Goal: Information Seeking & Learning: Compare options

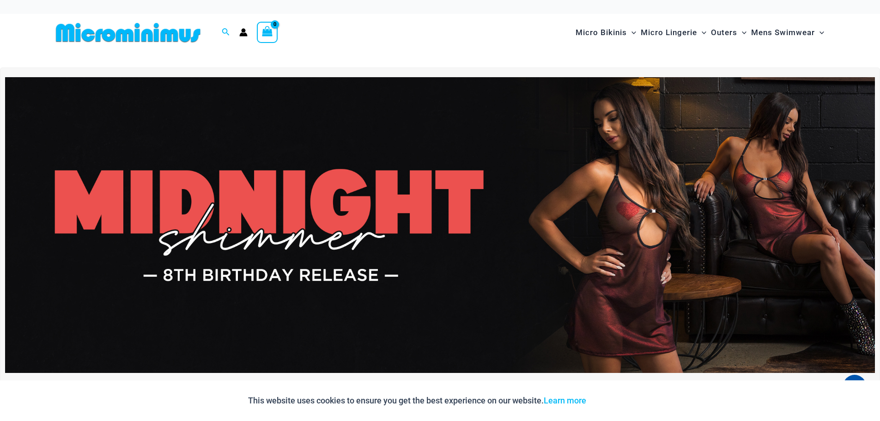
click at [558, 255] on img at bounding box center [440, 225] width 870 height 296
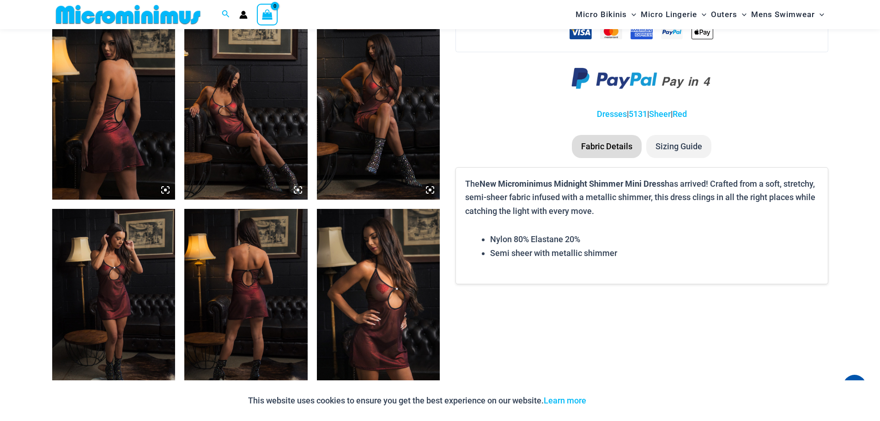
scroll to position [684, 0]
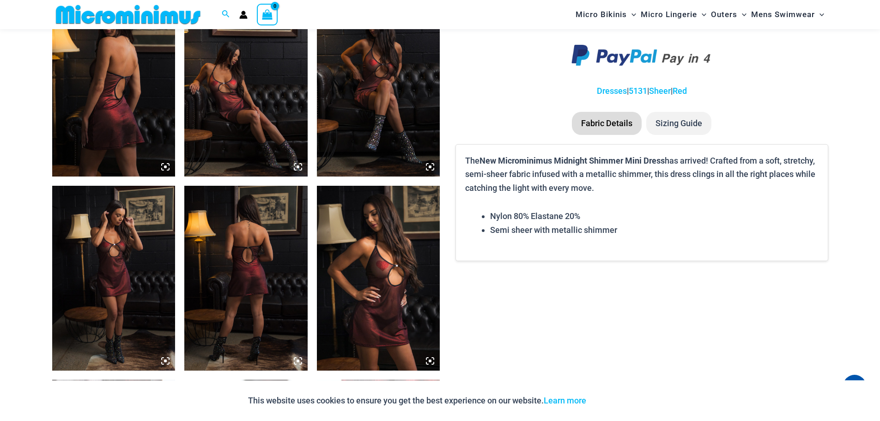
click at [233, 297] on img at bounding box center [245, 278] width 123 height 185
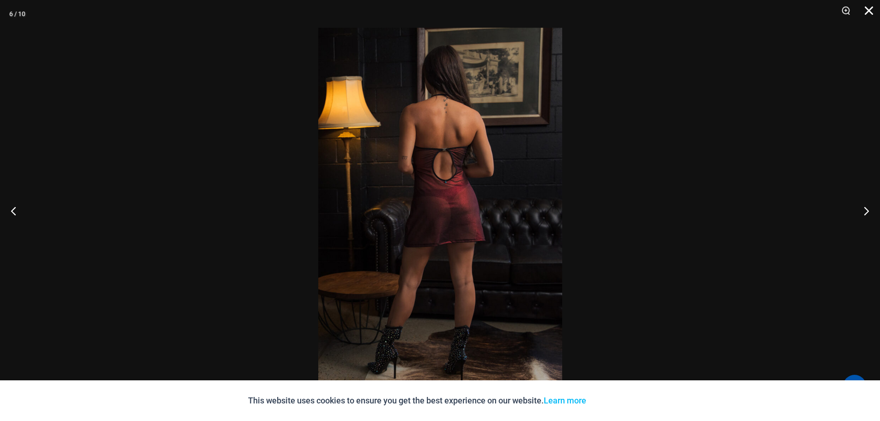
click at [869, 7] on button "Close" at bounding box center [865, 14] width 23 height 28
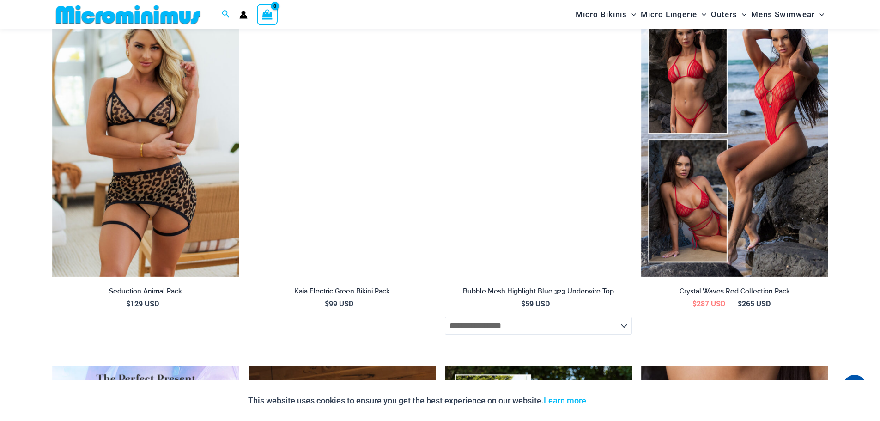
scroll to position [1607, 0]
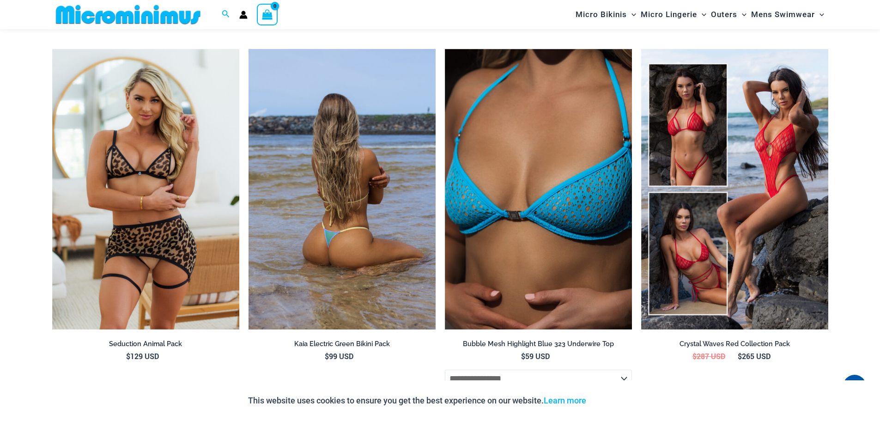
click at [315, 202] on img at bounding box center [341, 189] width 187 height 281
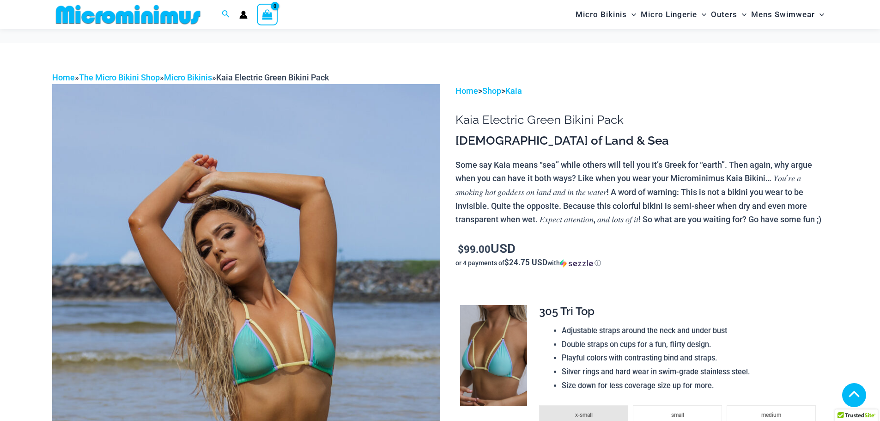
scroll to position [304, 0]
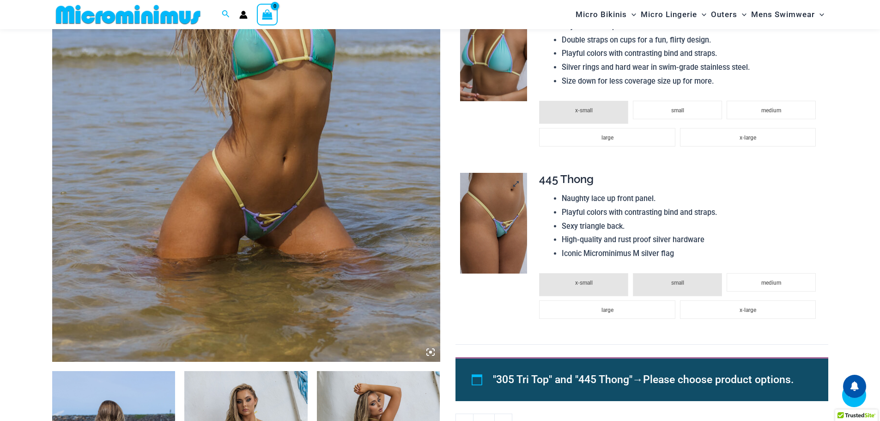
click at [495, 244] on img at bounding box center [493, 223] width 67 height 101
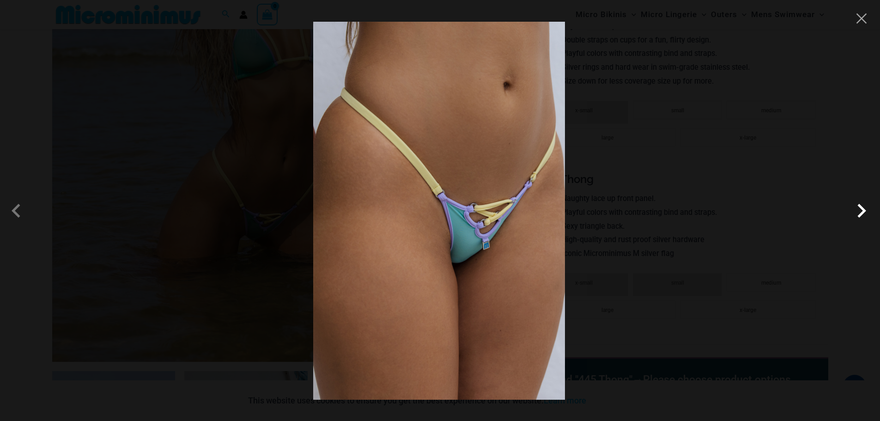
click at [859, 208] on span at bounding box center [862, 211] width 28 height 28
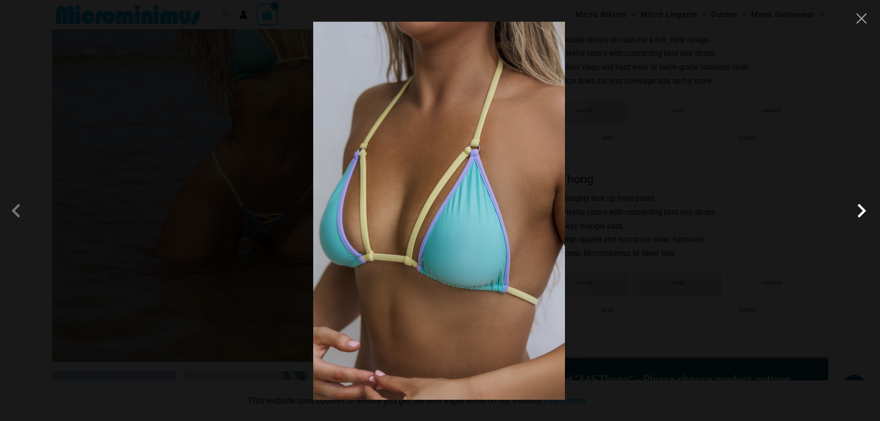
click at [859, 208] on span at bounding box center [862, 211] width 28 height 28
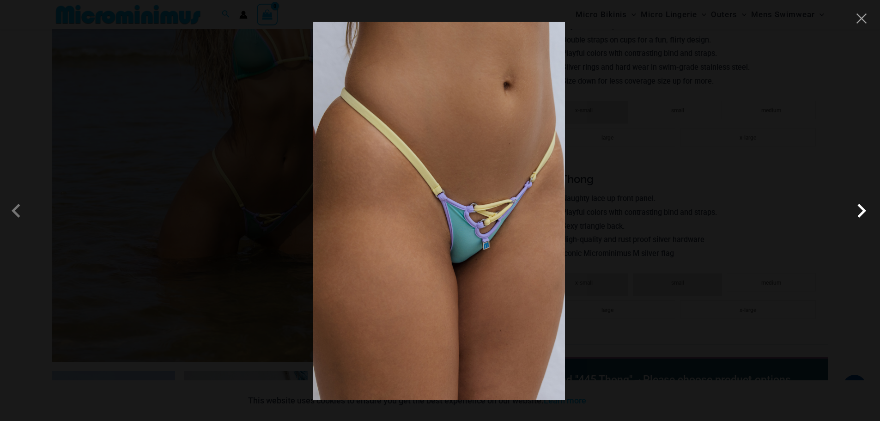
click at [859, 208] on span at bounding box center [862, 211] width 28 height 28
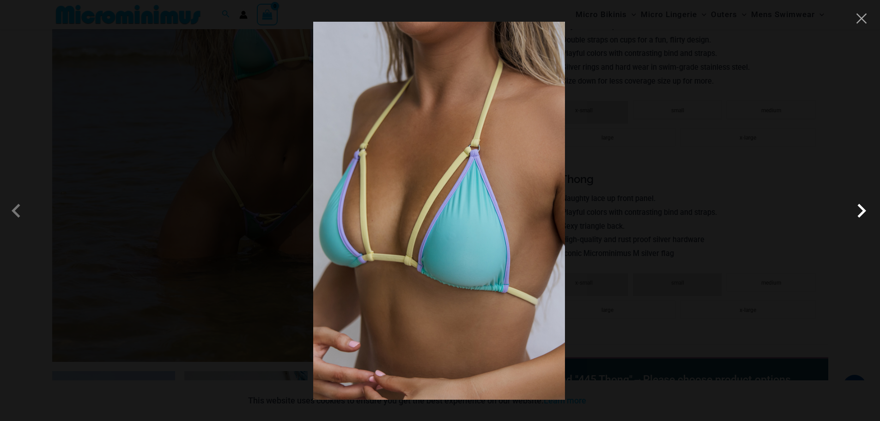
click at [859, 208] on span at bounding box center [862, 211] width 28 height 28
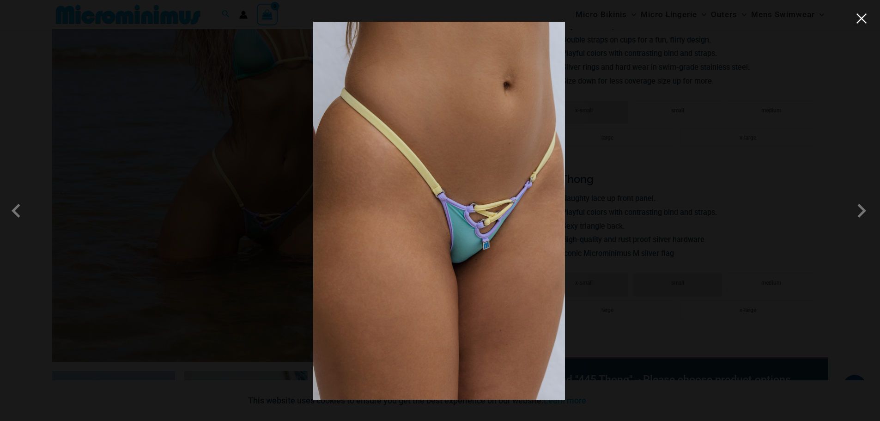
click at [860, 19] on button "Close" at bounding box center [861, 19] width 14 height 14
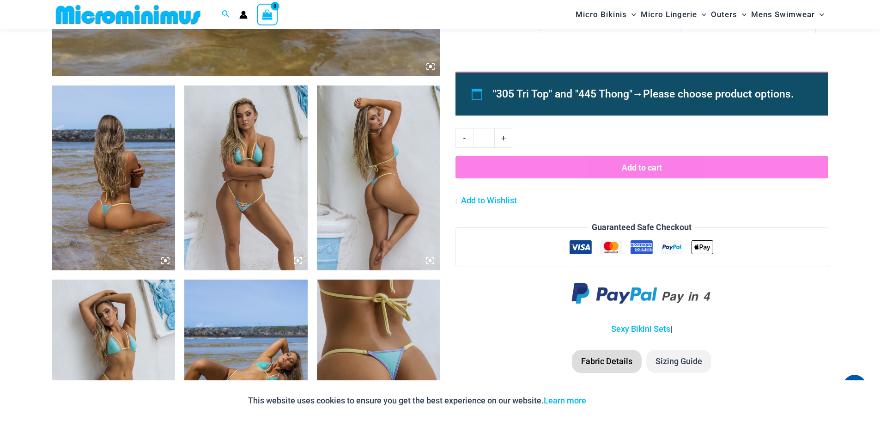
scroll to position [612, 0]
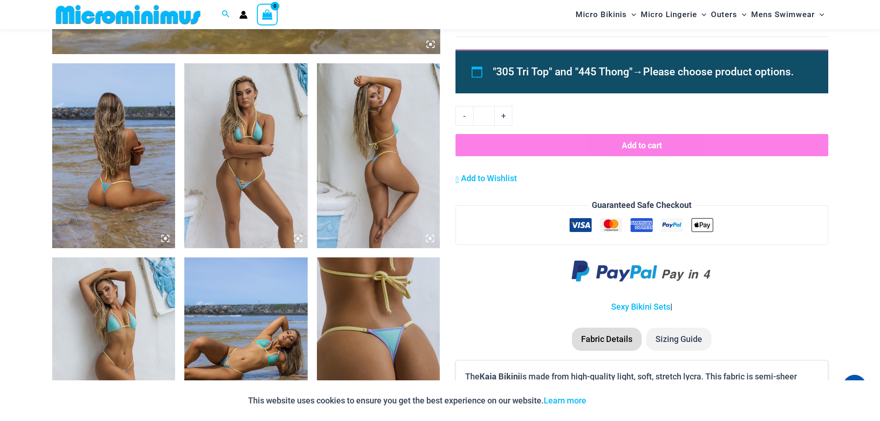
click at [150, 209] on img at bounding box center [113, 155] width 123 height 185
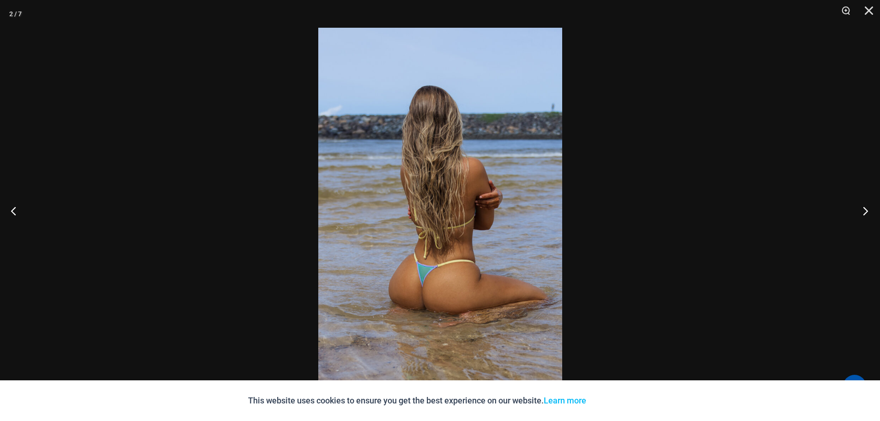
click at [862, 209] on button "Next" at bounding box center [862, 211] width 35 height 46
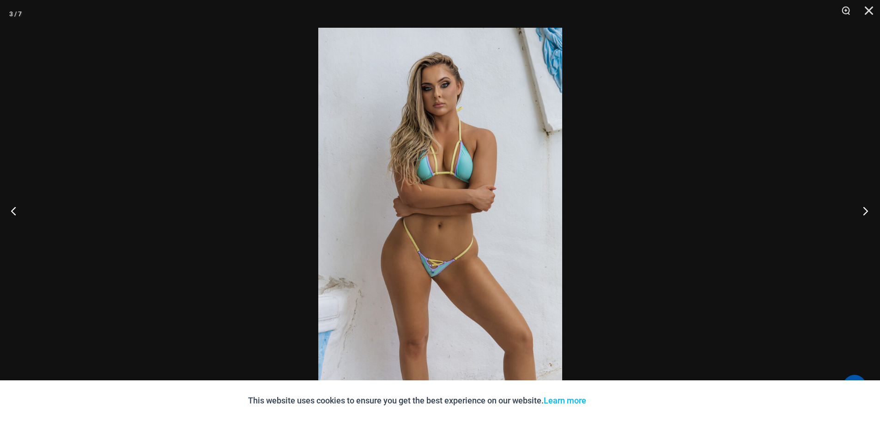
click at [862, 209] on button "Next" at bounding box center [862, 211] width 35 height 46
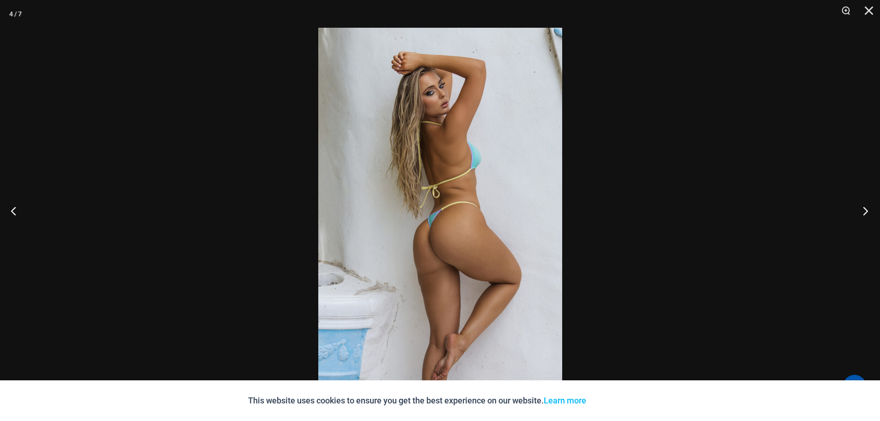
click at [862, 209] on button "Next" at bounding box center [862, 211] width 35 height 46
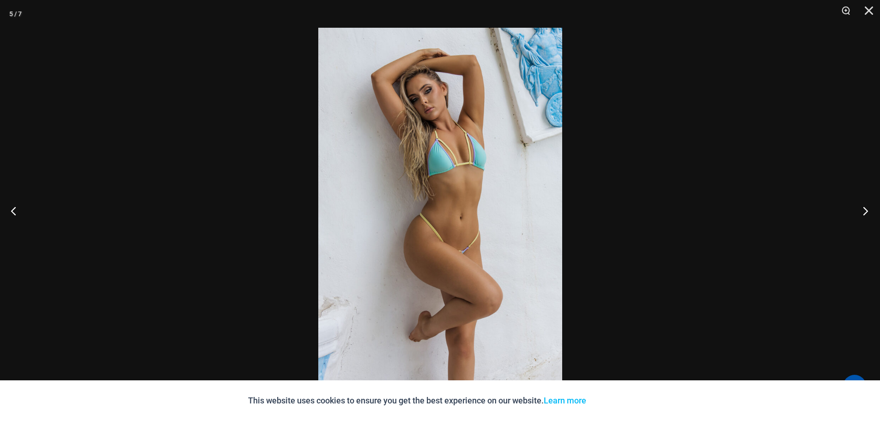
click at [862, 209] on button "Next" at bounding box center [862, 211] width 35 height 46
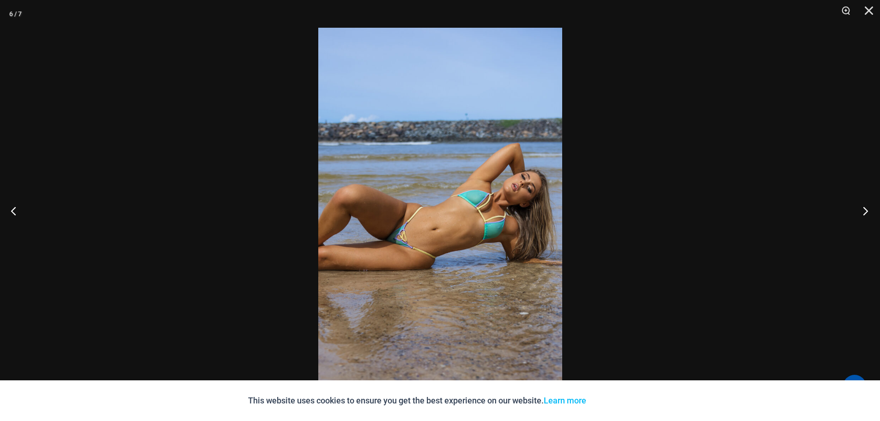
click at [863, 209] on button "Next" at bounding box center [862, 211] width 35 height 46
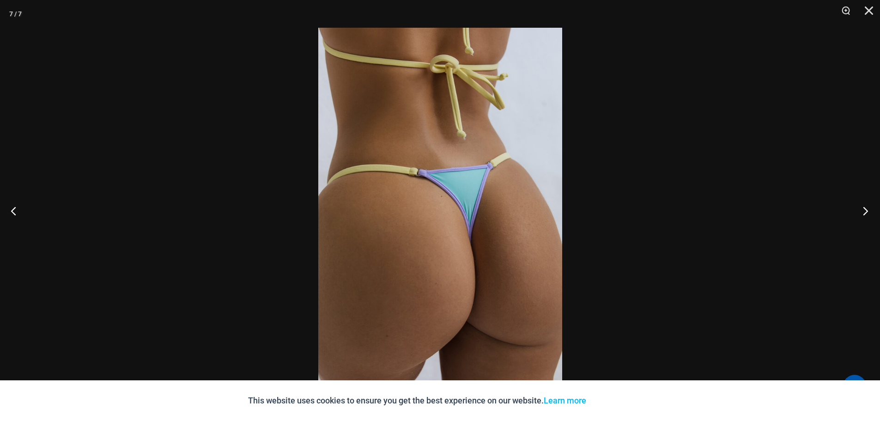
click at [863, 209] on button "Next" at bounding box center [862, 211] width 35 height 46
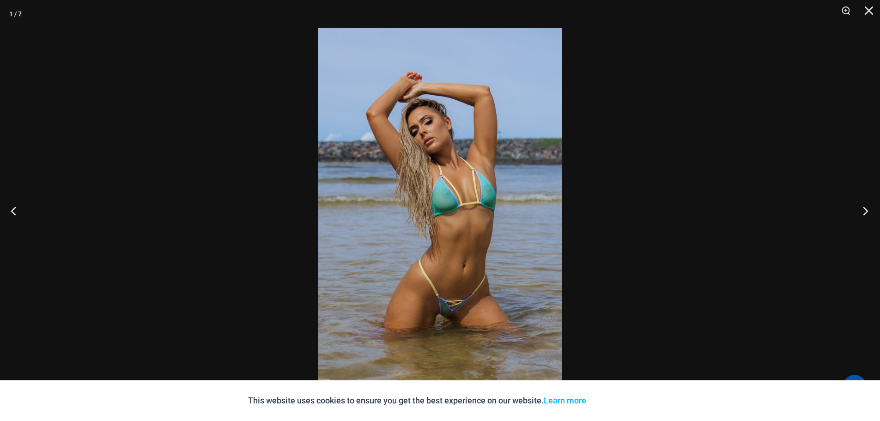
click at [863, 209] on button "Next" at bounding box center [862, 211] width 35 height 46
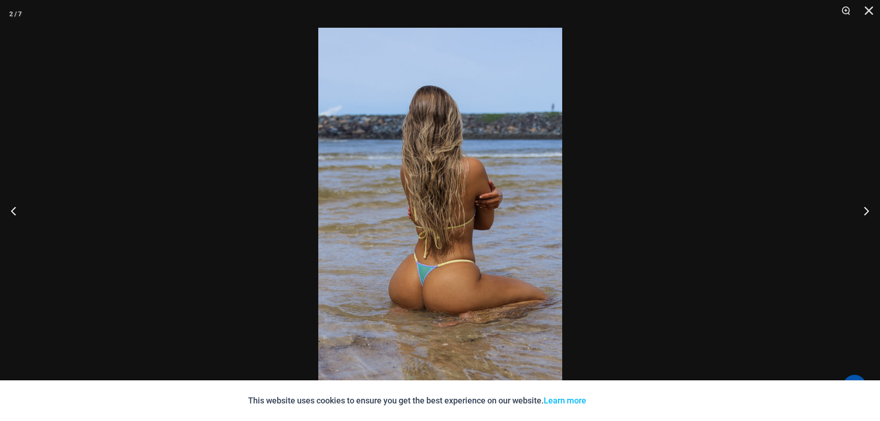
click at [474, 261] on img at bounding box center [440, 210] width 244 height 365
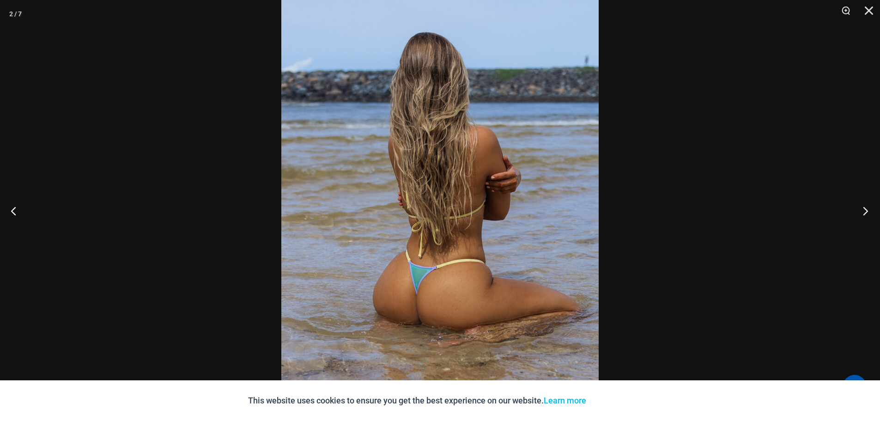
click at [858, 205] on button "Next" at bounding box center [862, 211] width 35 height 46
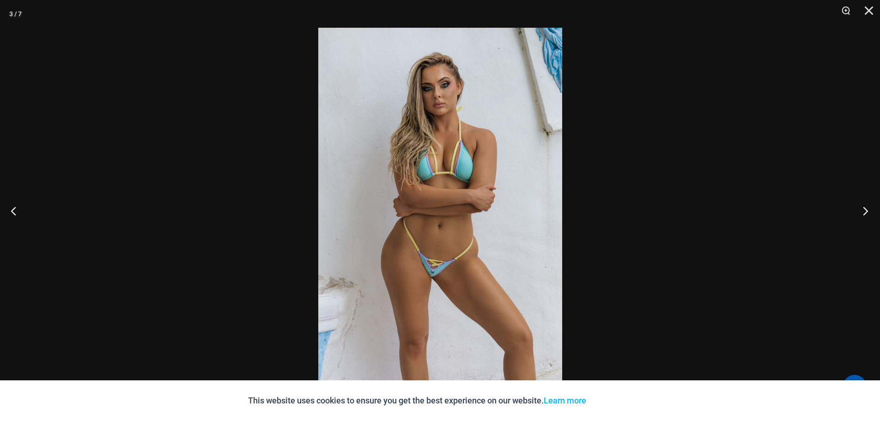
click at [864, 210] on button "Next" at bounding box center [862, 211] width 35 height 46
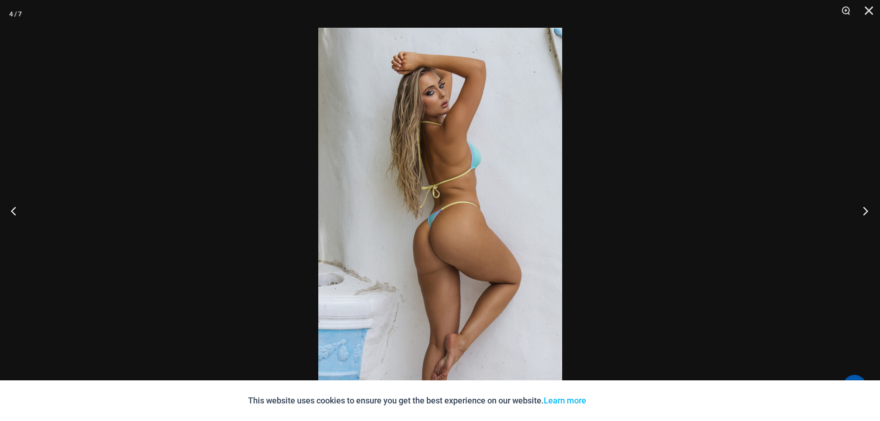
click at [864, 210] on button "Next" at bounding box center [862, 211] width 35 height 46
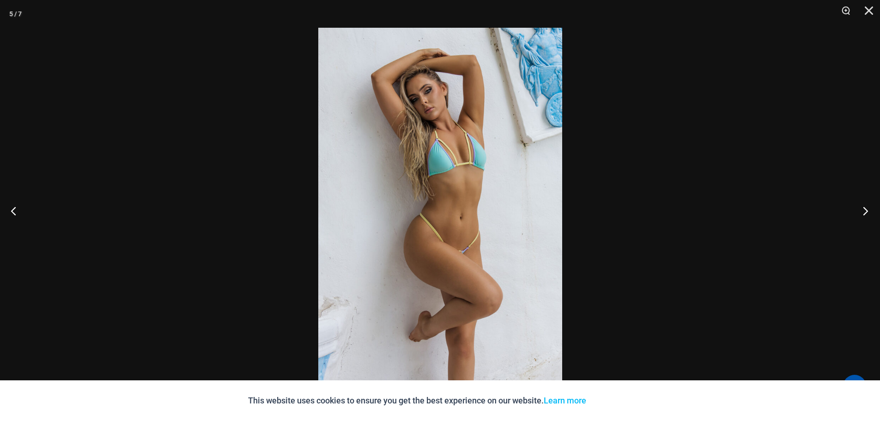
click at [864, 210] on button "Next" at bounding box center [862, 211] width 35 height 46
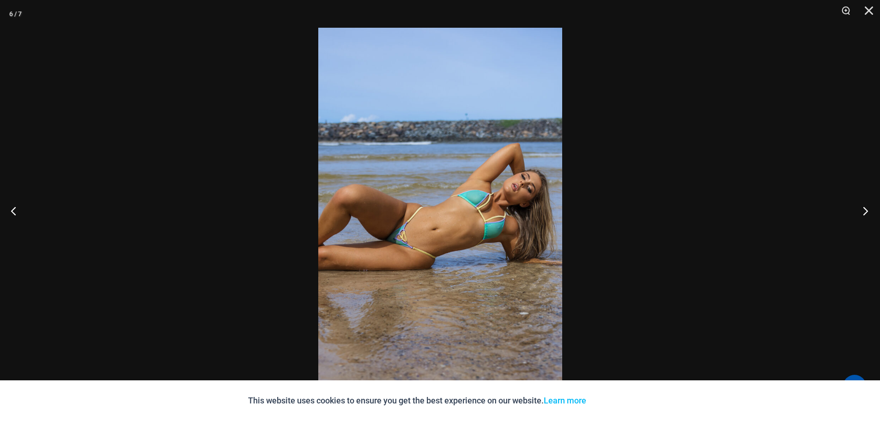
click at [865, 205] on button "Next" at bounding box center [862, 211] width 35 height 46
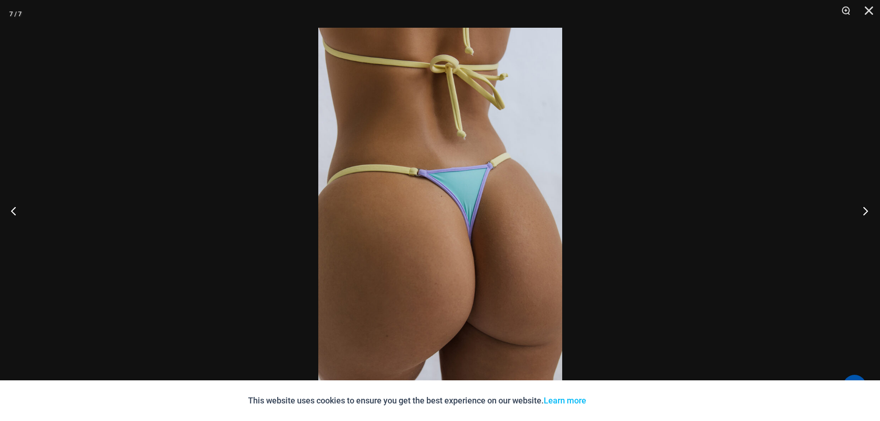
click at [865, 205] on button "Next" at bounding box center [862, 211] width 35 height 46
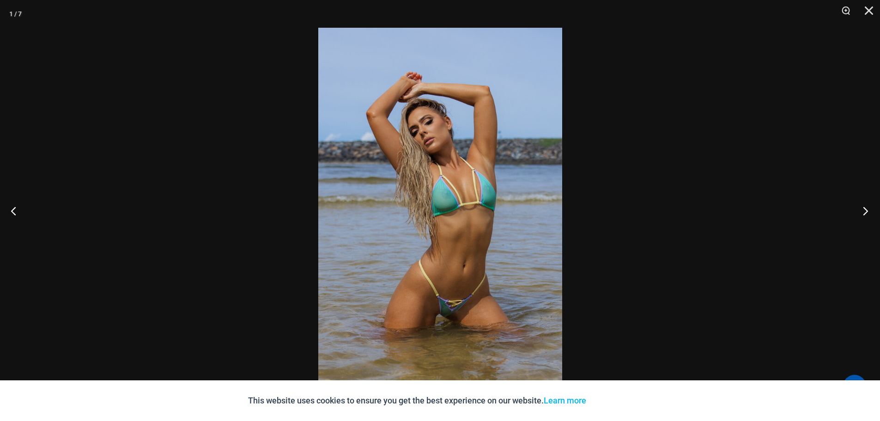
click at [863, 207] on button "Next" at bounding box center [862, 211] width 35 height 46
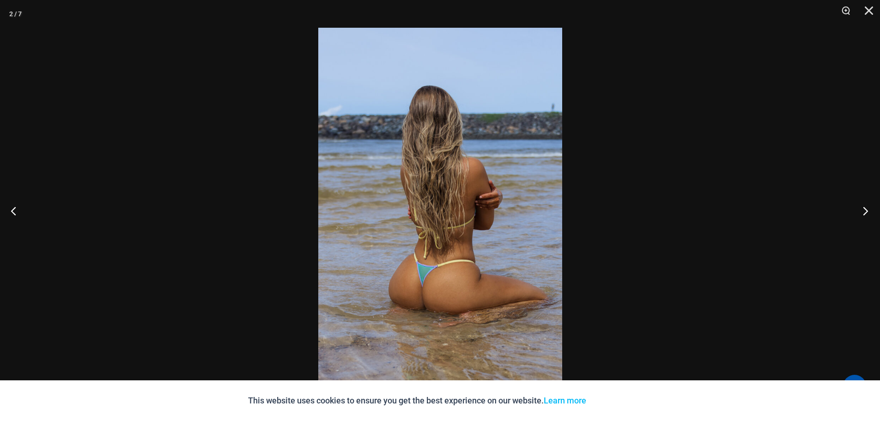
click at [867, 203] on button "Next" at bounding box center [862, 211] width 35 height 46
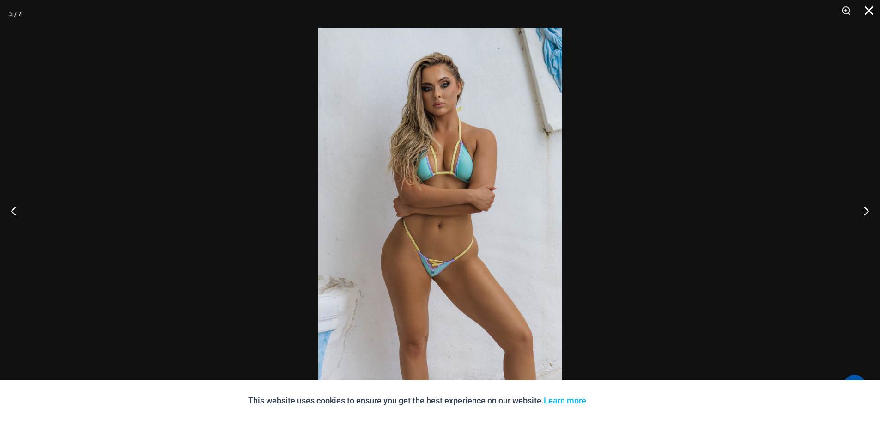
click at [869, 6] on button "Close" at bounding box center [865, 14] width 23 height 28
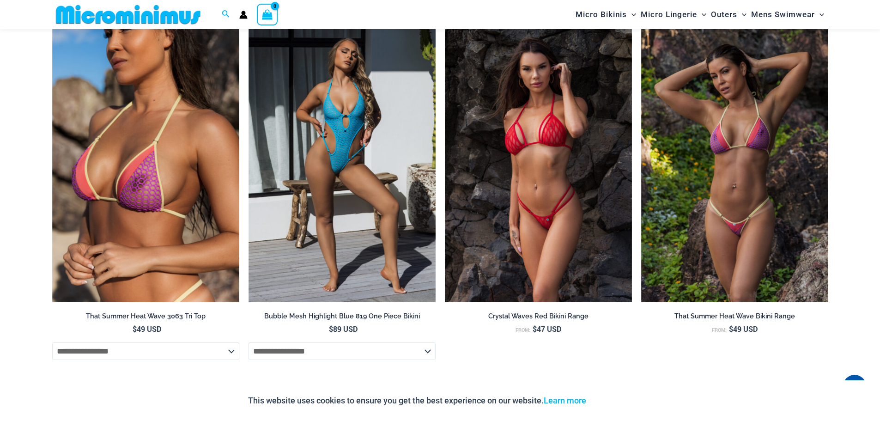
scroll to position [1074, 0]
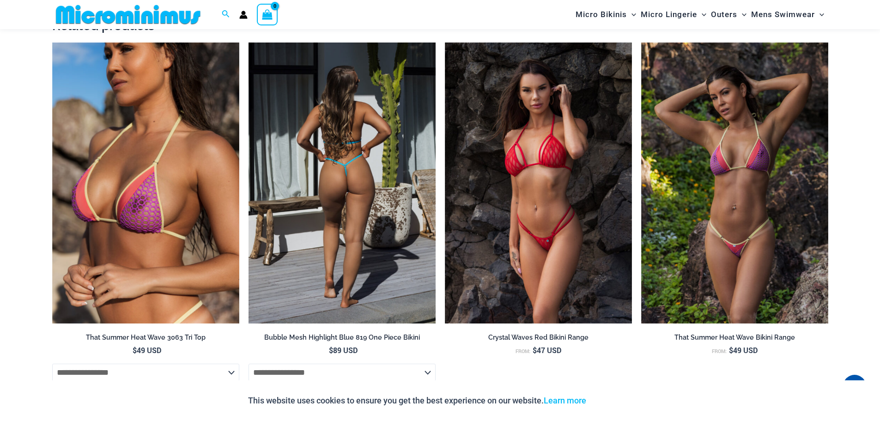
click at [367, 253] on img at bounding box center [341, 182] width 187 height 281
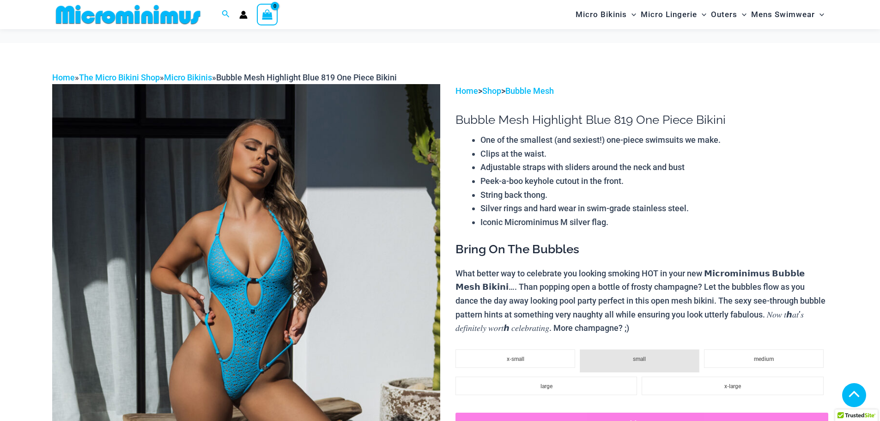
scroll to position [611, 0]
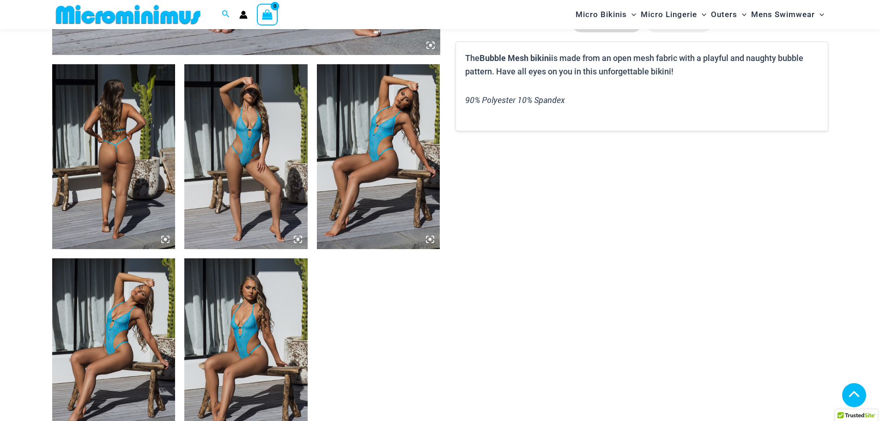
click at [162, 234] on img at bounding box center [113, 156] width 123 height 185
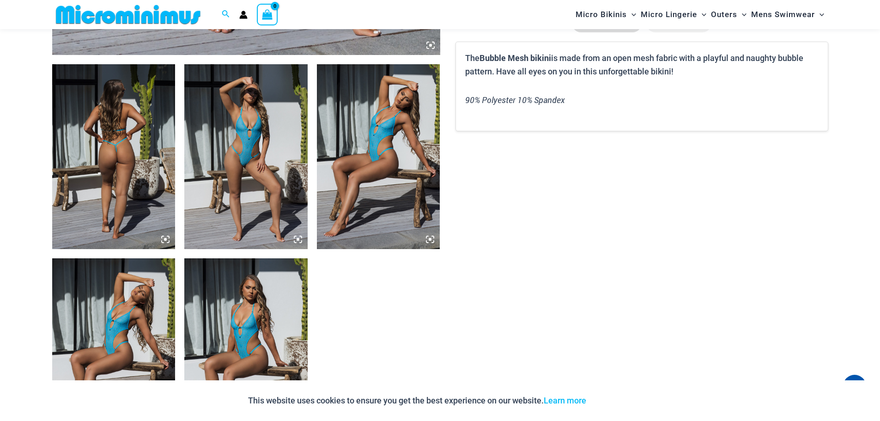
click at [163, 235] on img at bounding box center [113, 156] width 123 height 185
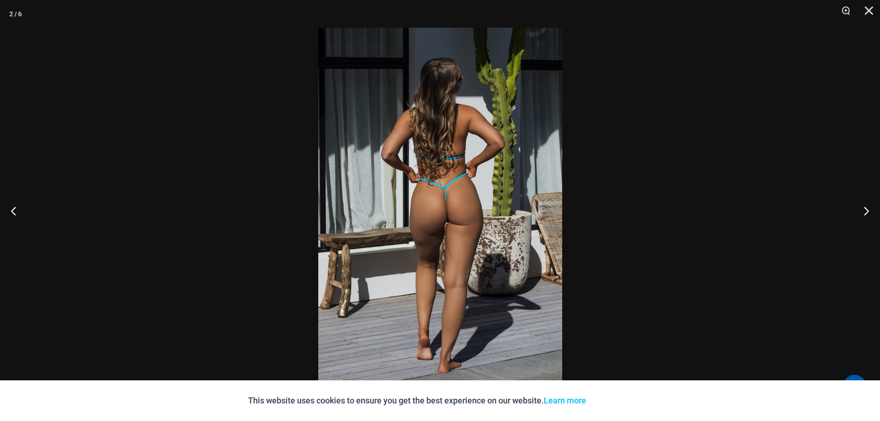
drag, startPoint x: 818, startPoint y: 141, endPoint x: 812, endPoint y: 138, distance: 6.8
click at [868, 10] on button "Close" at bounding box center [865, 14] width 23 height 28
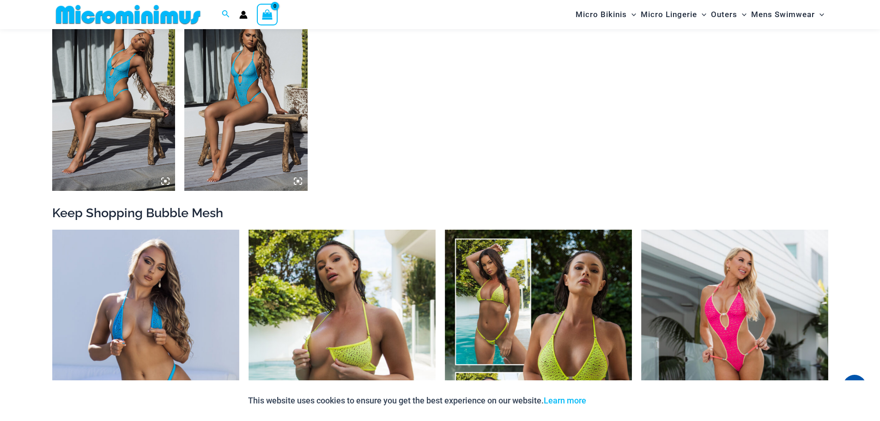
scroll to position [996, 0]
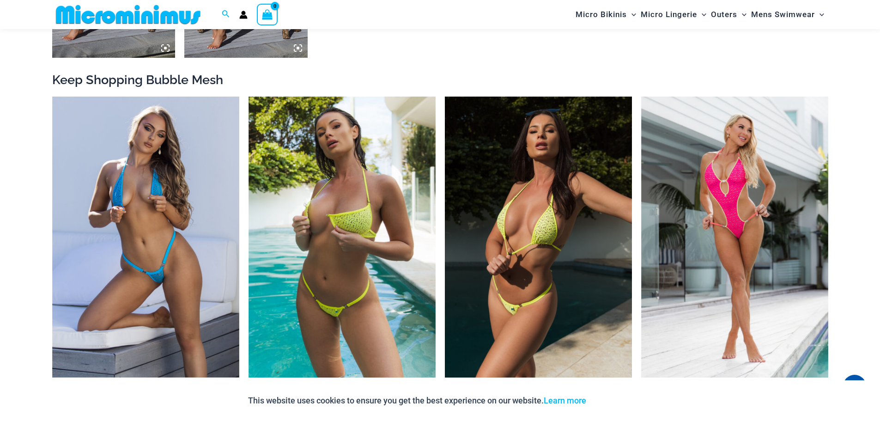
click at [524, 280] on img at bounding box center [538, 237] width 187 height 281
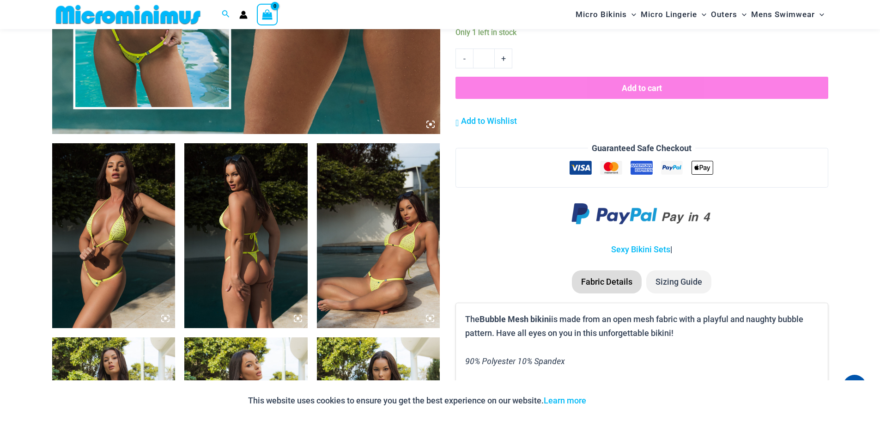
scroll to position [609, 0]
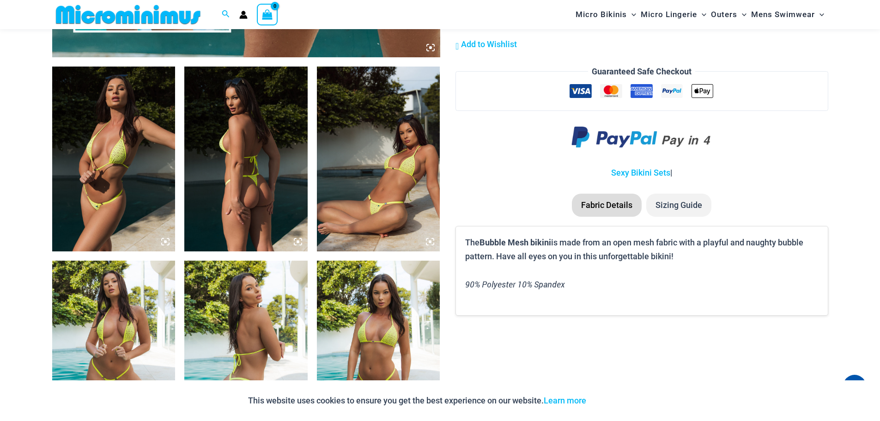
click at [257, 185] on img at bounding box center [245, 159] width 123 height 185
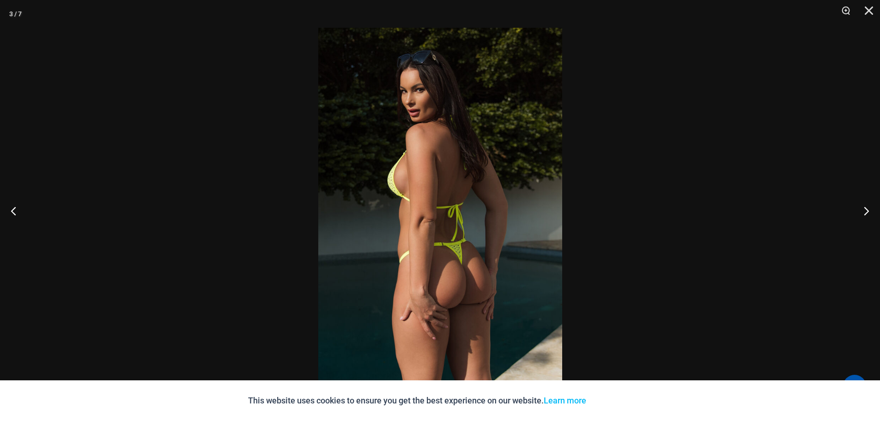
drag, startPoint x: 887, startPoint y: 74, endPoint x: 897, endPoint y: 71, distance: 10.4
click at [866, 9] on button "Close" at bounding box center [865, 14] width 23 height 28
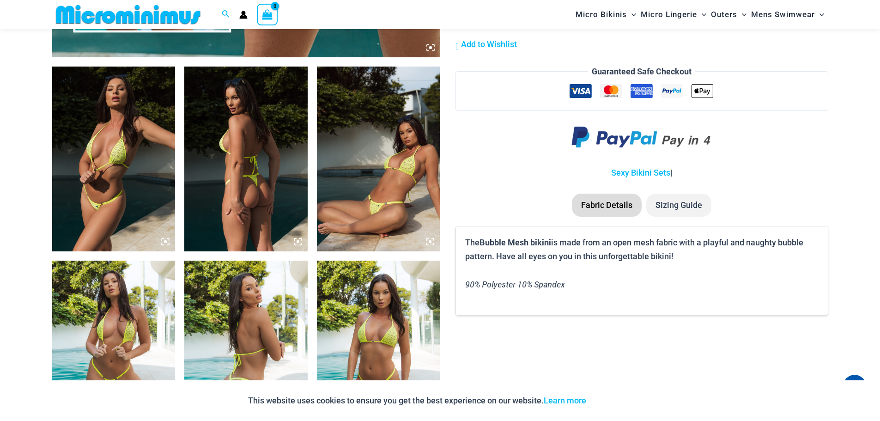
click at [357, 223] on img at bounding box center [378, 159] width 123 height 185
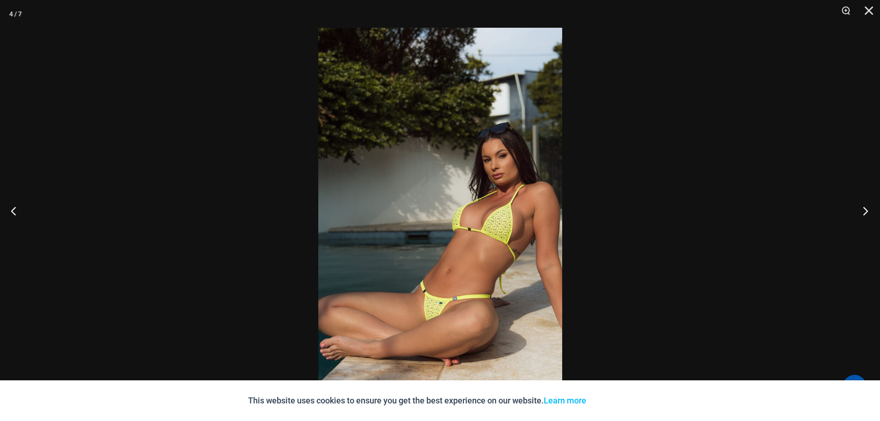
click at [863, 205] on button "Next" at bounding box center [862, 211] width 35 height 46
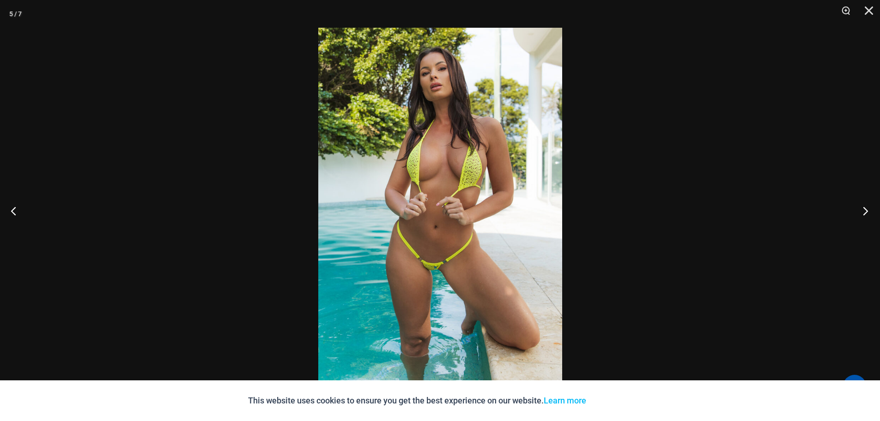
click at [863, 205] on button "Next" at bounding box center [862, 211] width 35 height 46
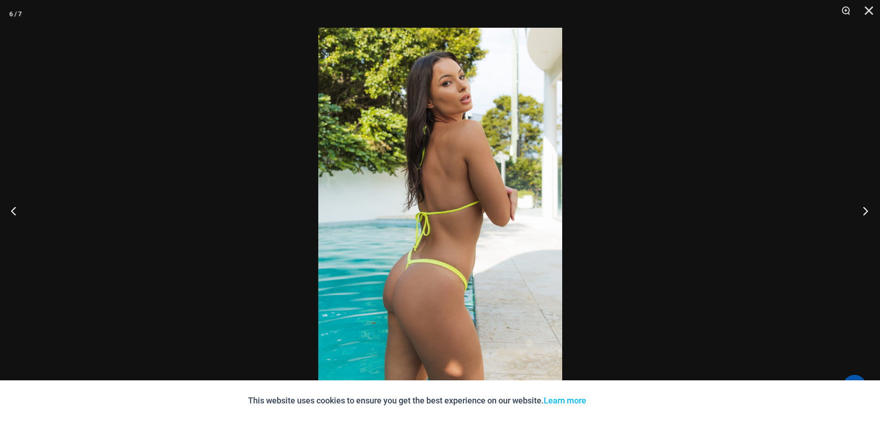
click at [860, 206] on button "Next" at bounding box center [862, 211] width 35 height 46
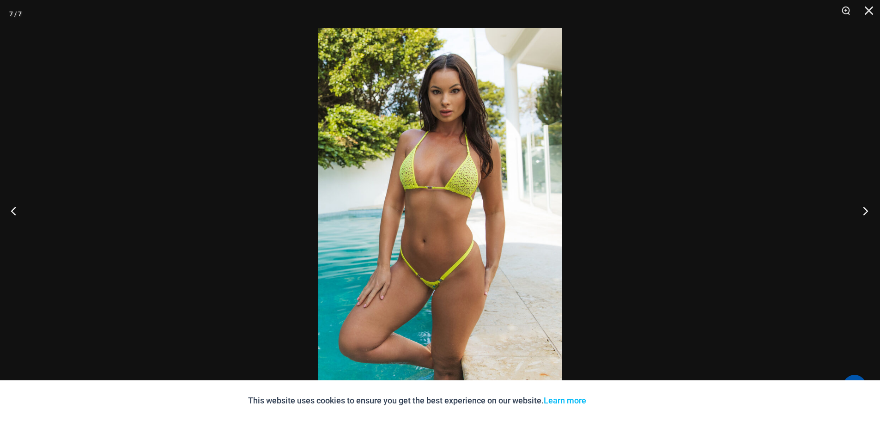
click at [858, 206] on button "Next" at bounding box center [862, 211] width 35 height 46
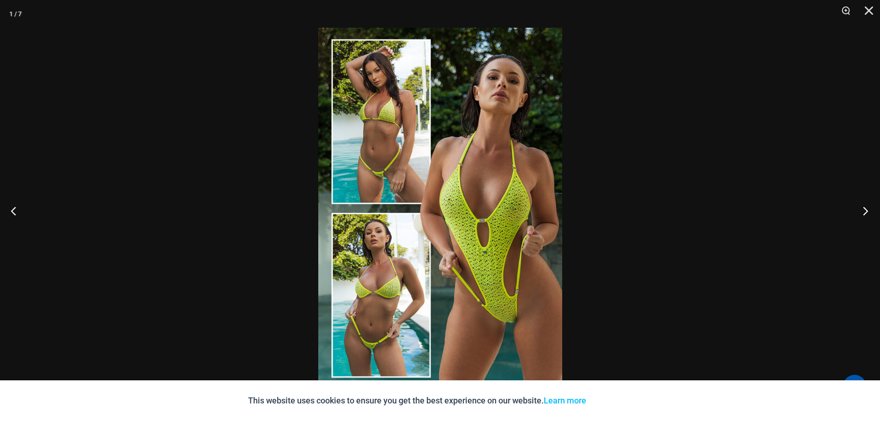
click at [855, 207] on button "Next" at bounding box center [862, 211] width 35 height 46
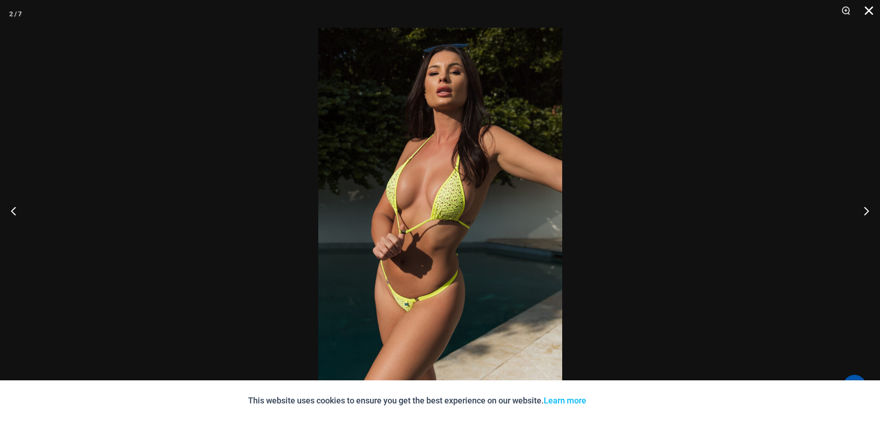
click at [873, 10] on button "Close" at bounding box center [865, 14] width 23 height 28
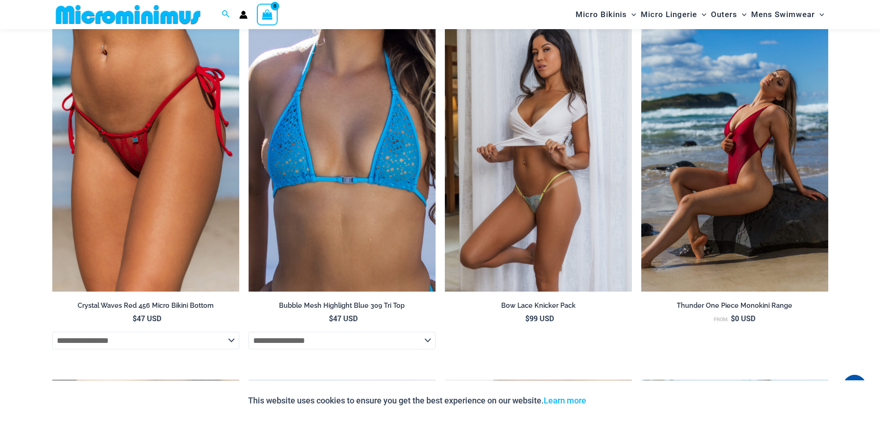
scroll to position [2149, 0]
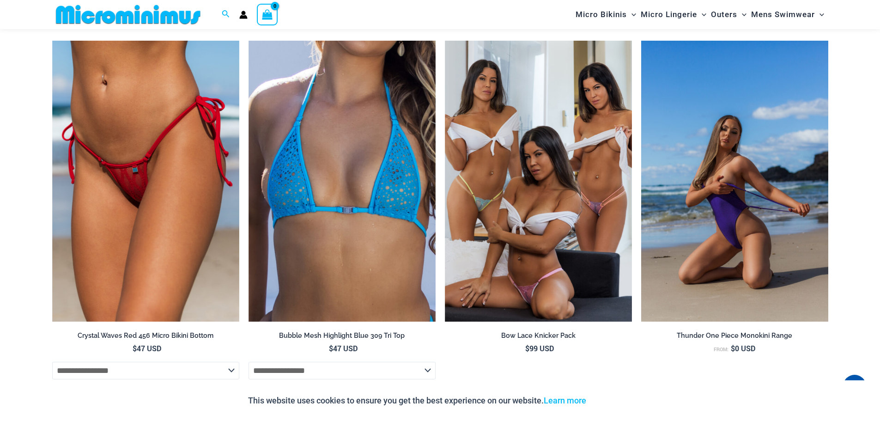
click at [723, 205] on img at bounding box center [734, 181] width 187 height 281
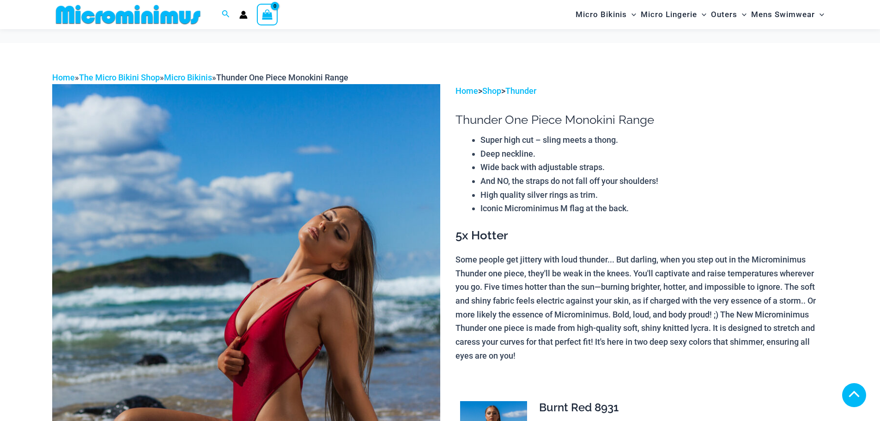
scroll to position [228, 0]
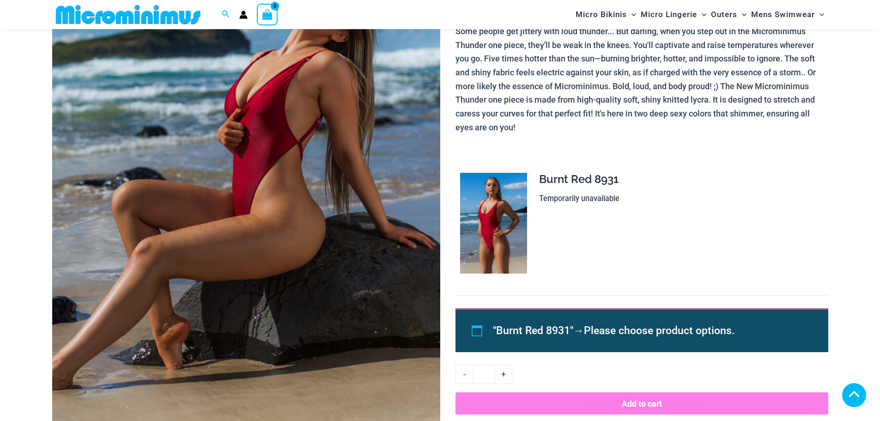
click at [271, 242] on img at bounding box center [246, 147] width 388 height 582
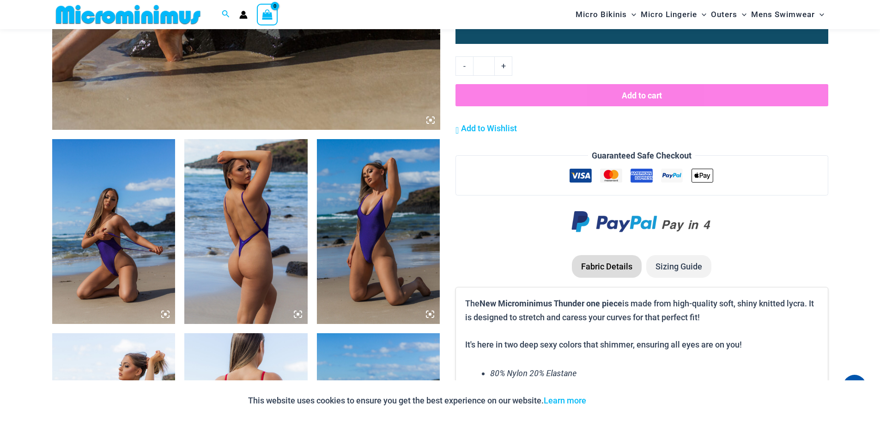
scroll to position [151, 0]
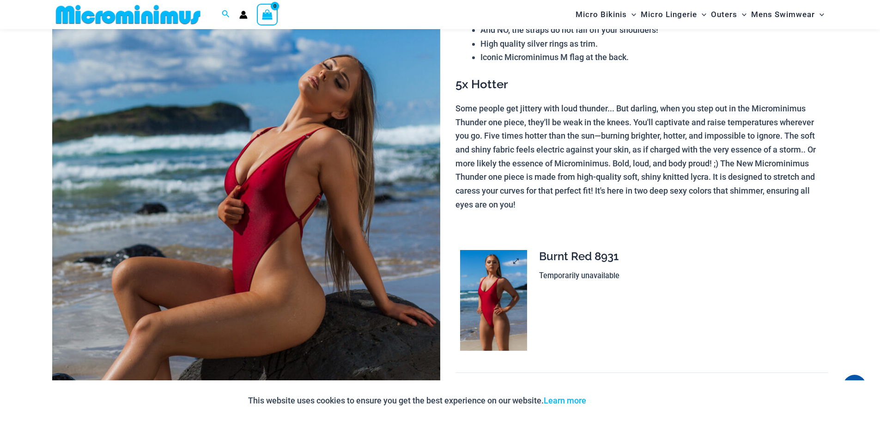
click at [478, 282] on img at bounding box center [493, 300] width 67 height 101
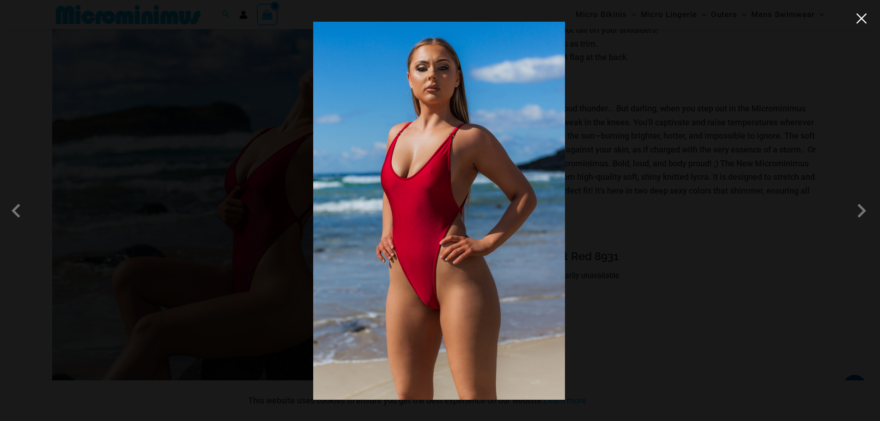
click at [860, 21] on button "Close" at bounding box center [861, 19] width 14 height 14
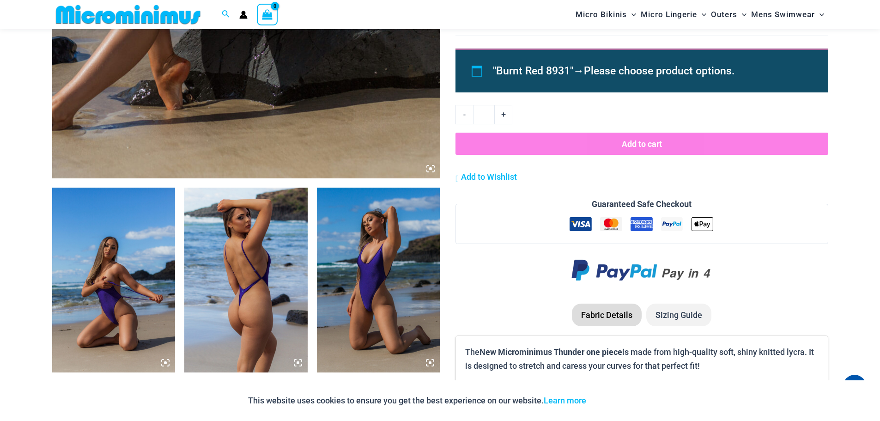
scroll to position [613, 0]
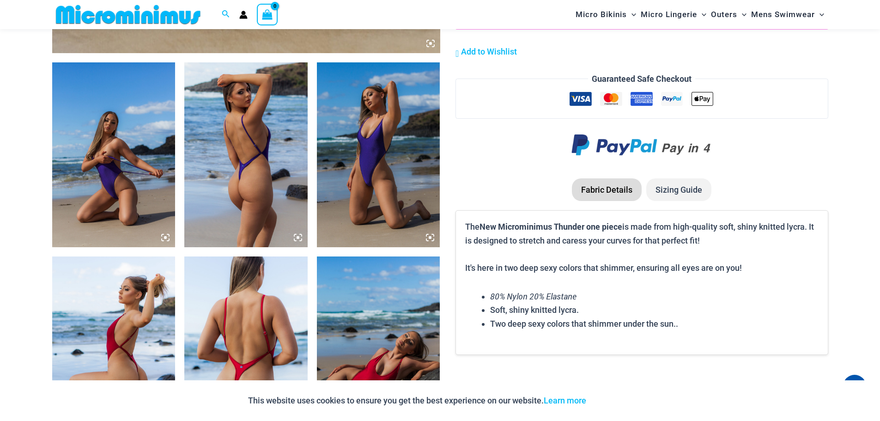
click at [91, 147] on img at bounding box center [113, 154] width 123 height 185
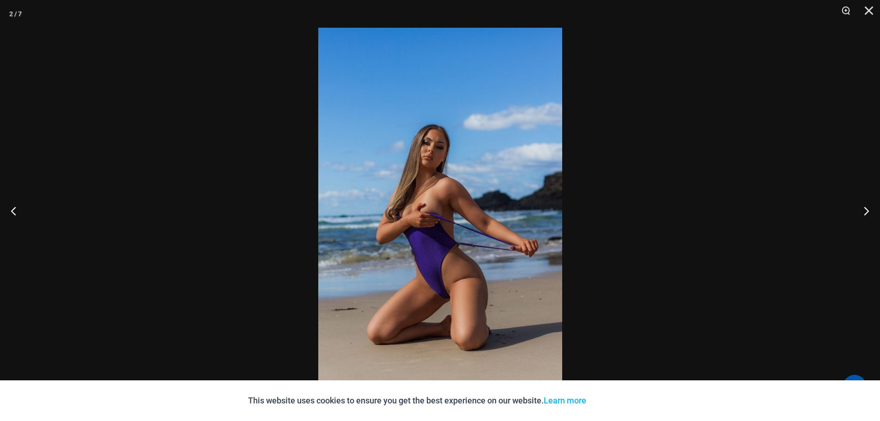
click at [483, 214] on img at bounding box center [440, 210] width 244 height 365
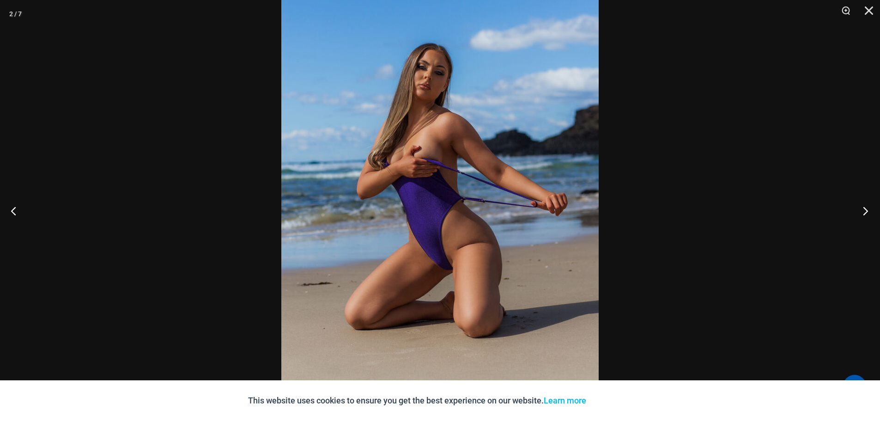
click at [865, 207] on button "Next" at bounding box center [862, 211] width 35 height 46
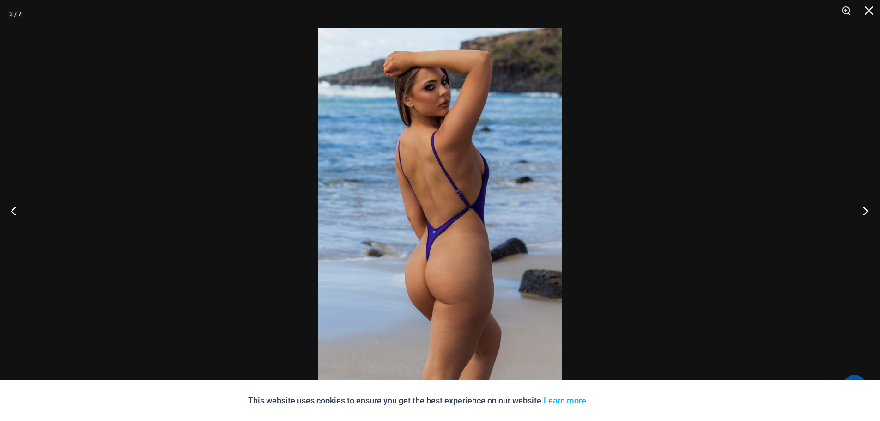
click at [865, 206] on button "Next" at bounding box center [862, 211] width 35 height 46
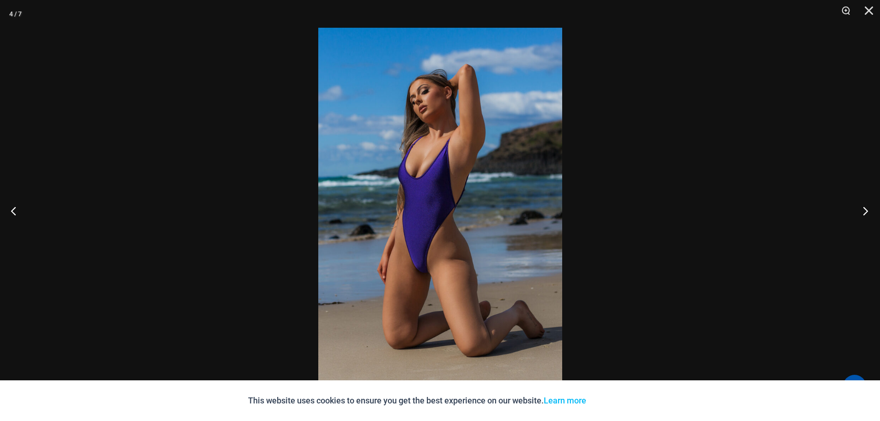
click at [864, 206] on button "Next" at bounding box center [862, 211] width 35 height 46
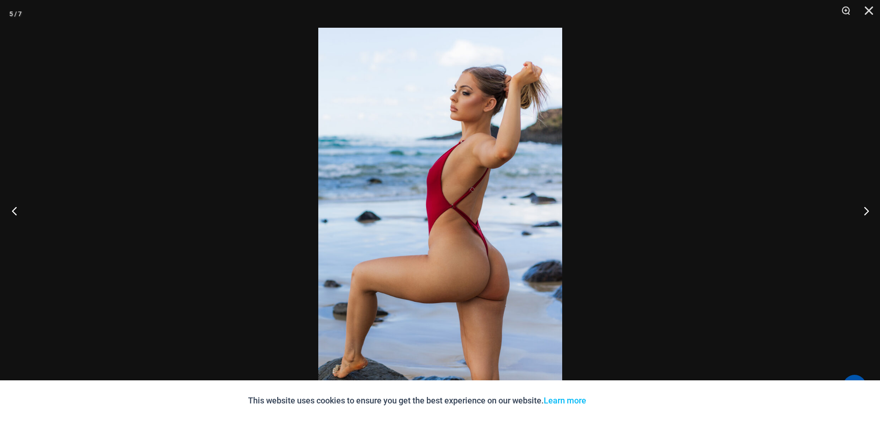
click at [17, 212] on button "Previous" at bounding box center [17, 211] width 35 height 46
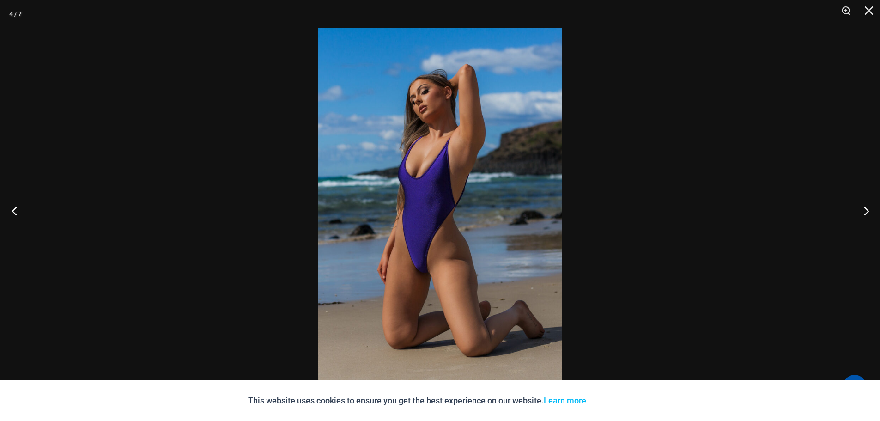
click at [12, 209] on button "Previous" at bounding box center [17, 211] width 35 height 46
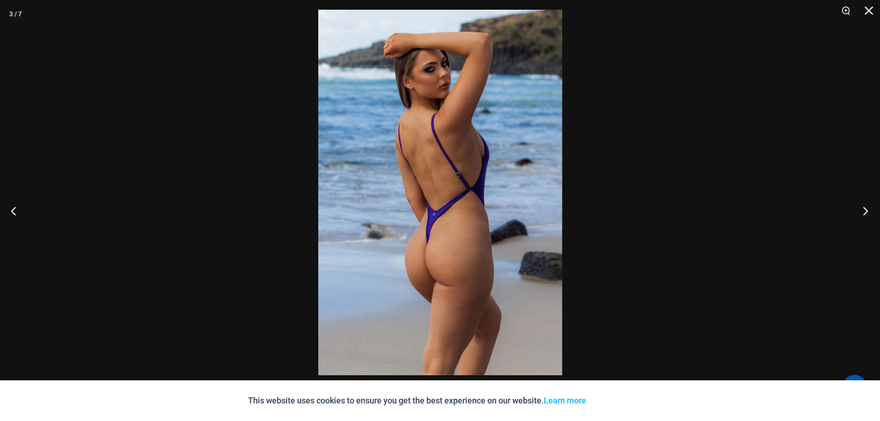
click at [845, 182] on div "3 / 7" at bounding box center [440, 210] width 880 height 421
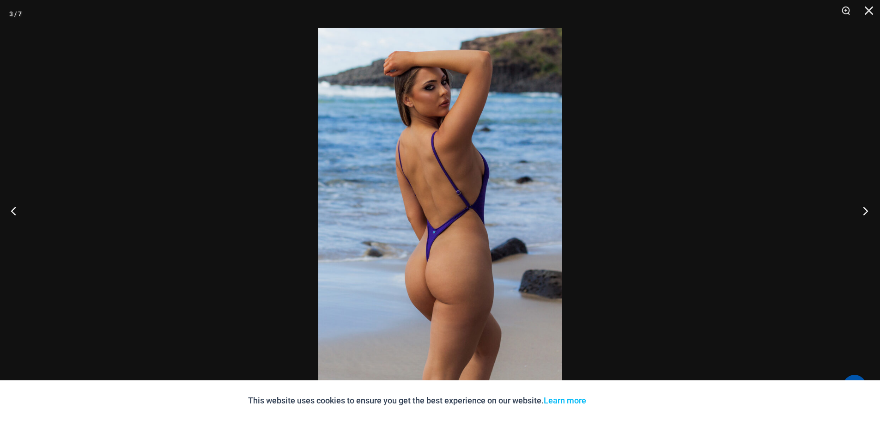
click at [866, 209] on button "Next" at bounding box center [862, 211] width 35 height 46
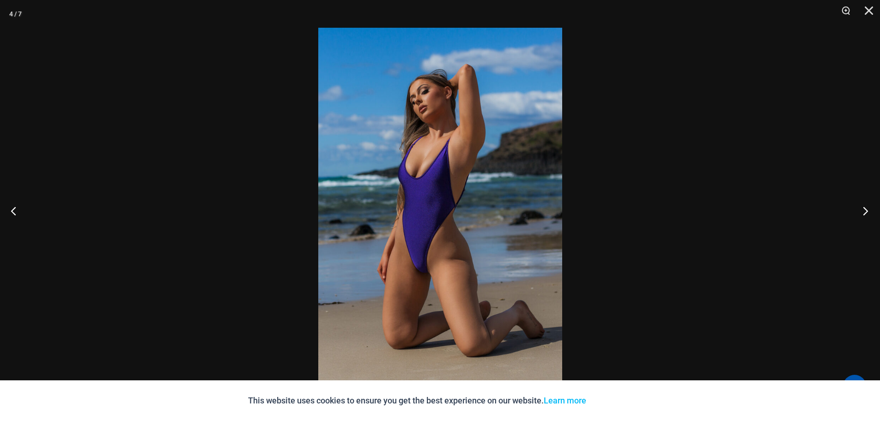
click at [866, 209] on button "Next" at bounding box center [862, 211] width 35 height 46
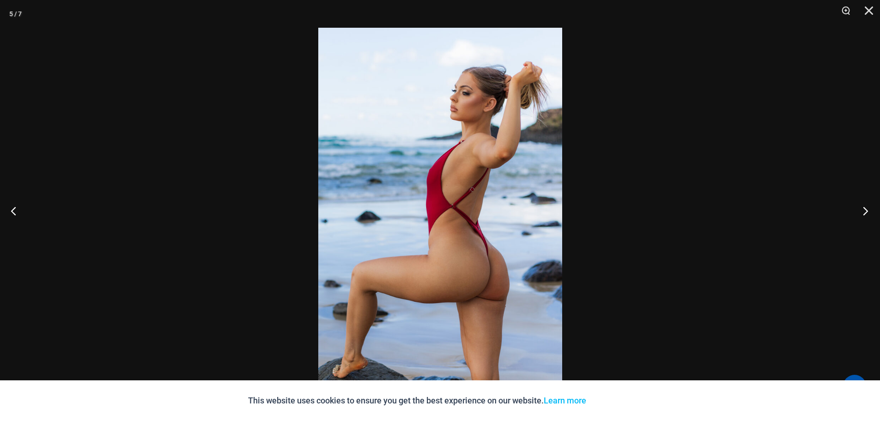
click at [866, 209] on button "Next" at bounding box center [862, 211] width 35 height 46
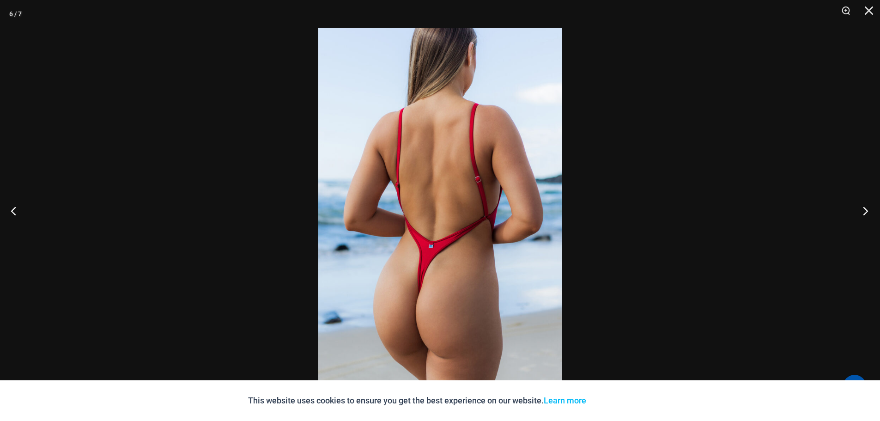
click at [862, 211] on button "Next" at bounding box center [862, 211] width 35 height 46
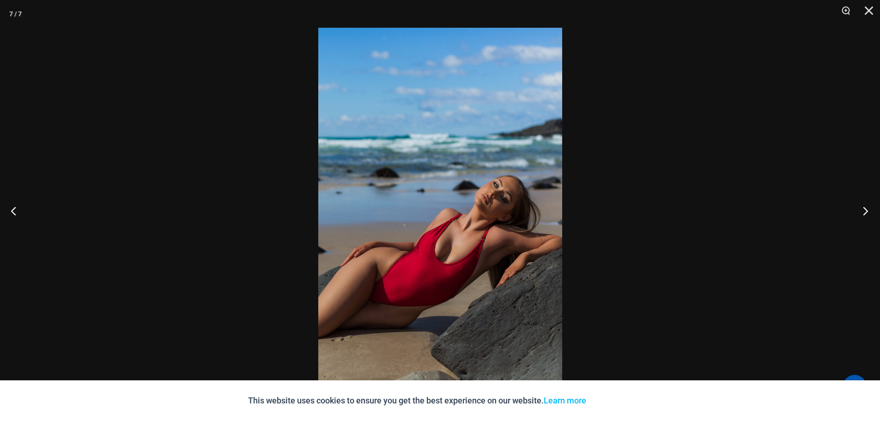
click at [862, 211] on button "Next" at bounding box center [862, 211] width 35 height 46
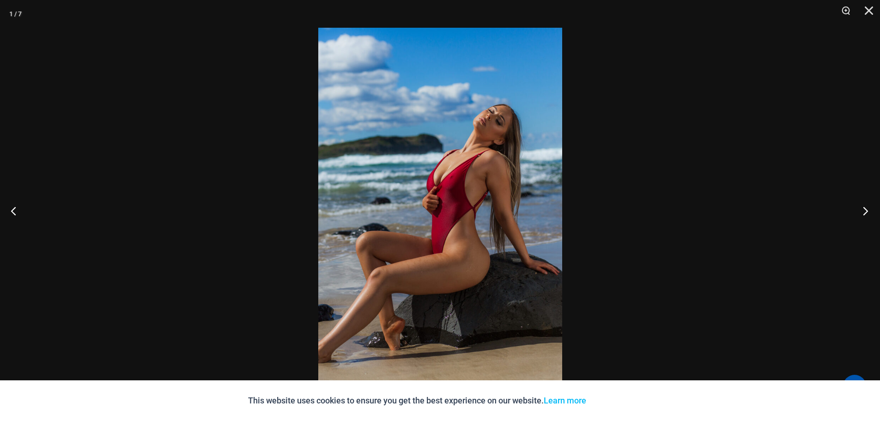
click at [862, 211] on button "Next" at bounding box center [862, 211] width 35 height 46
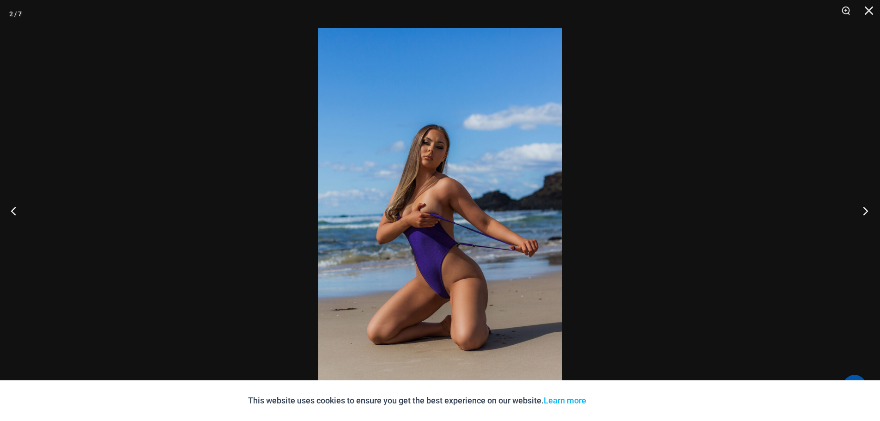
click at [862, 211] on button "Next" at bounding box center [862, 211] width 35 height 46
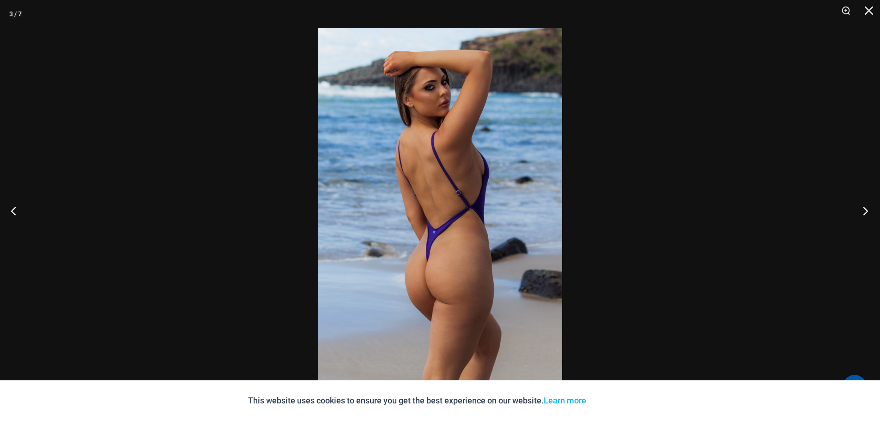
click at [862, 211] on button "Next" at bounding box center [862, 211] width 35 height 46
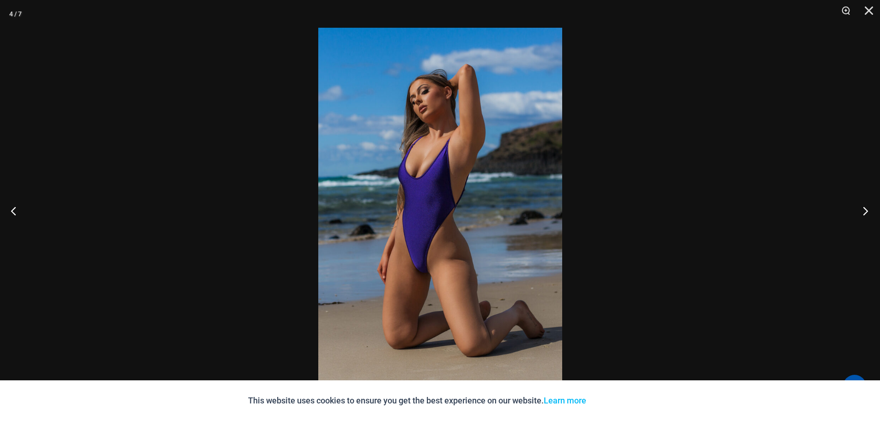
click at [862, 211] on button "Next" at bounding box center [862, 211] width 35 height 46
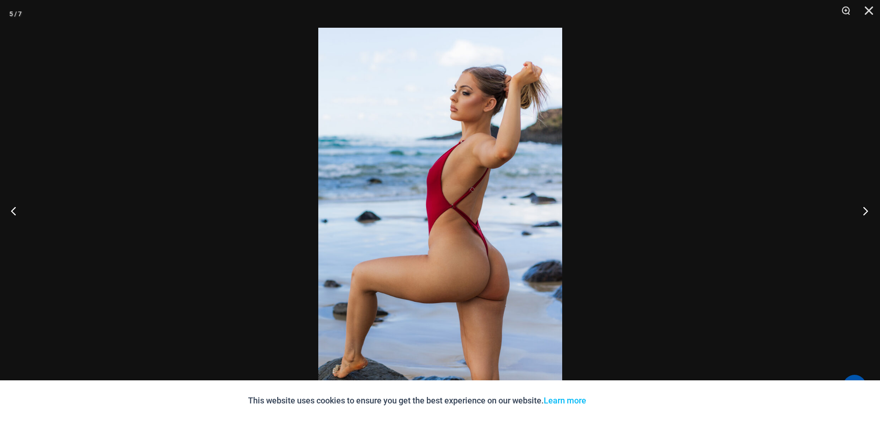
click at [862, 211] on button "Next" at bounding box center [862, 211] width 35 height 46
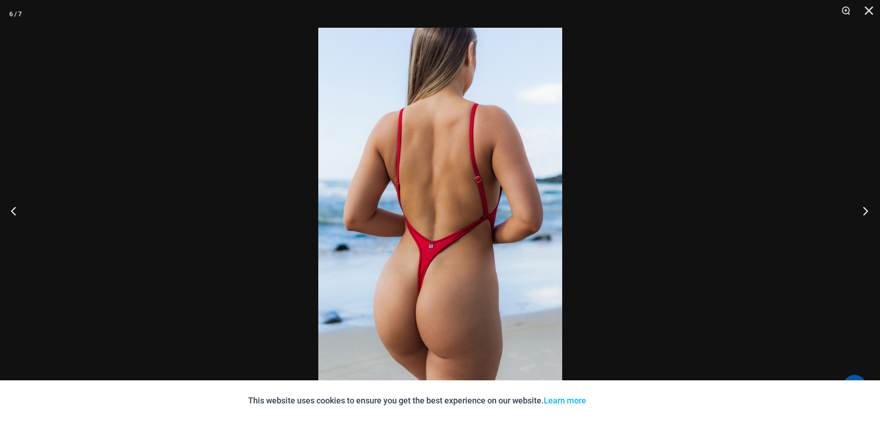
click at [861, 212] on button "Next" at bounding box center [862, 211] width 35 height 46
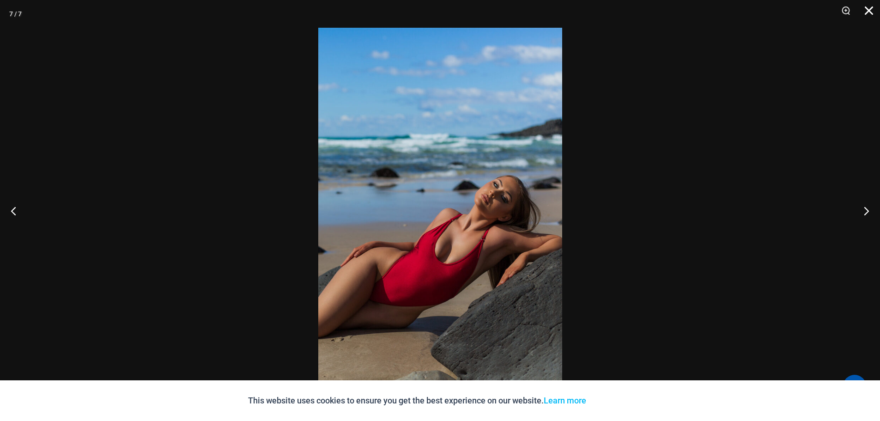
click at [870, 6] on button "Close" at bounding box center [865, 14] width 23 height 28
